Goal: Task Accomplishment & Management: Manage account settings

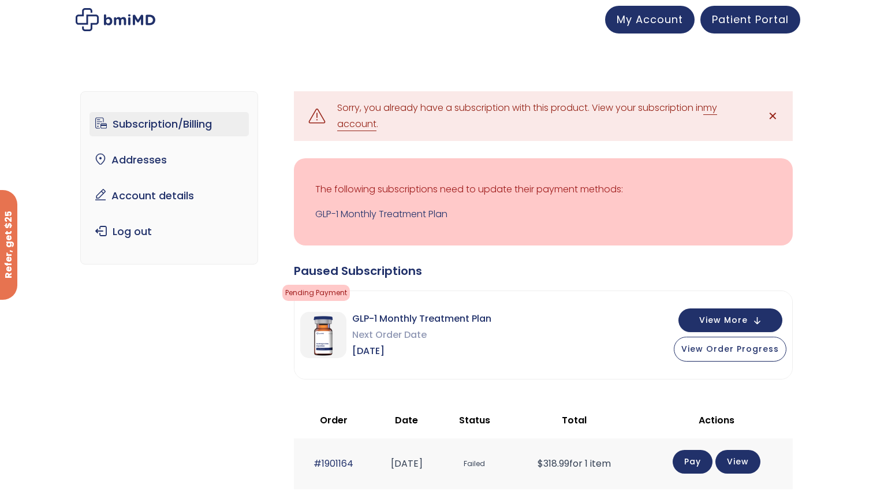
click at [364, 126] on link "my account" at bounding box center [527, 116] width 380 height 30
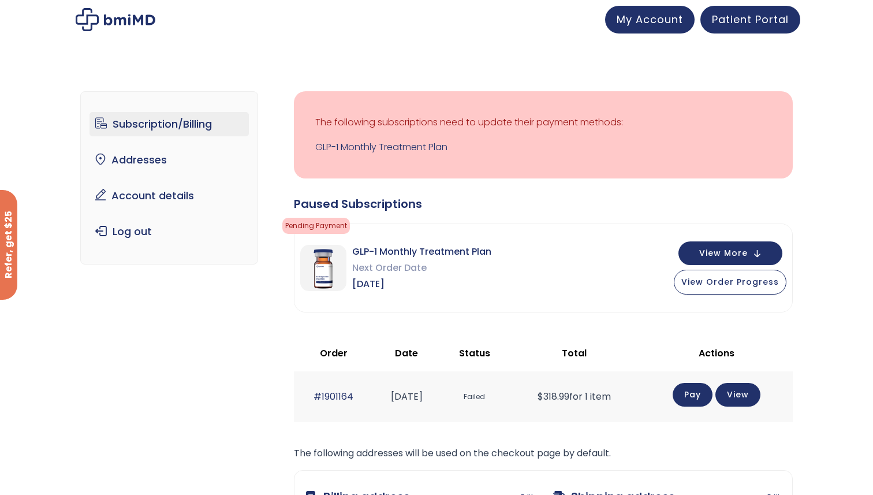
click at [802, 149] on div "Subscription/Billing bmiRewards Addresses Account details Submit a Review Log o…" at bounding box center [436, 366] width 873 height 597
click at [651, 24] on span "My Account" at bounding box center [650, 17] width 66 height 14
click at [169, 196] on link "Account details" at bounding box center [169, 196] width 160 height 24
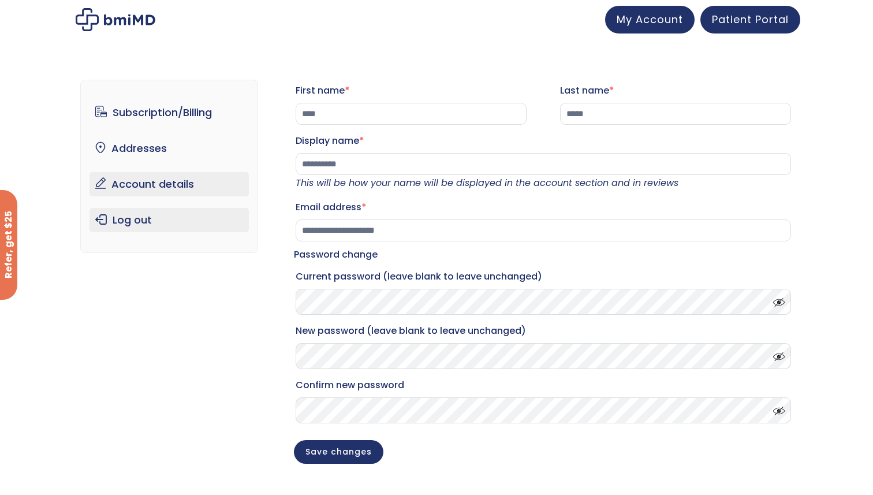
click at [137, 218] on link "Log out" at bounding box center [169, 220] width 160 height 24
